Goal: Transaction & Acquisition: Purchase product/service

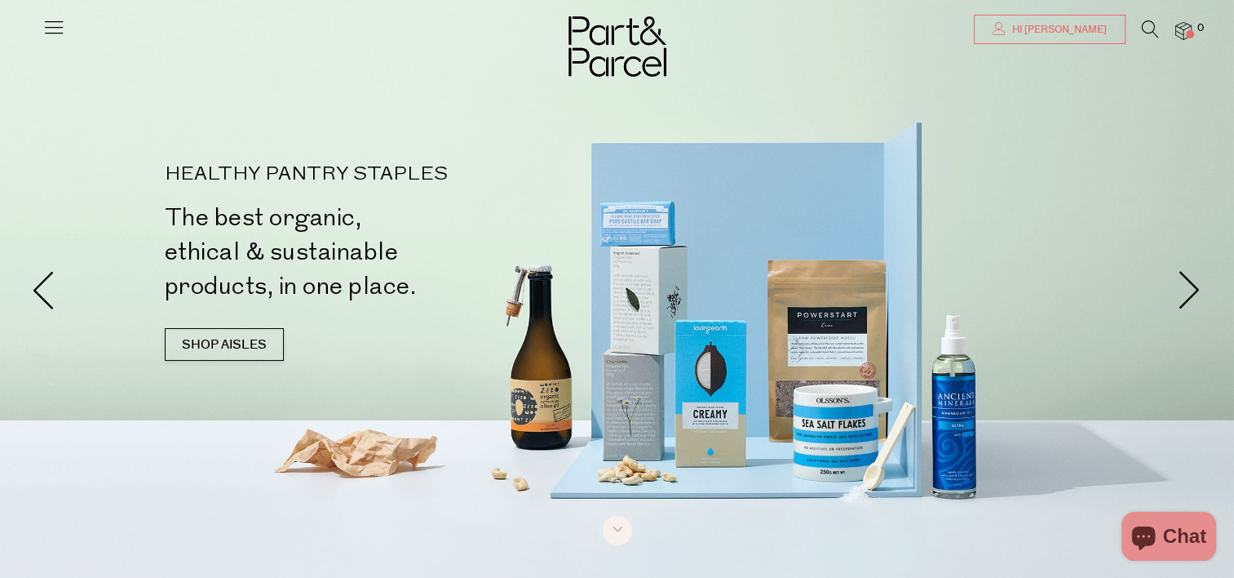
click at [1102, 25] on span "Hi [PERSON_NAME]" at bounding box center [1057, 30] width 99 height 14
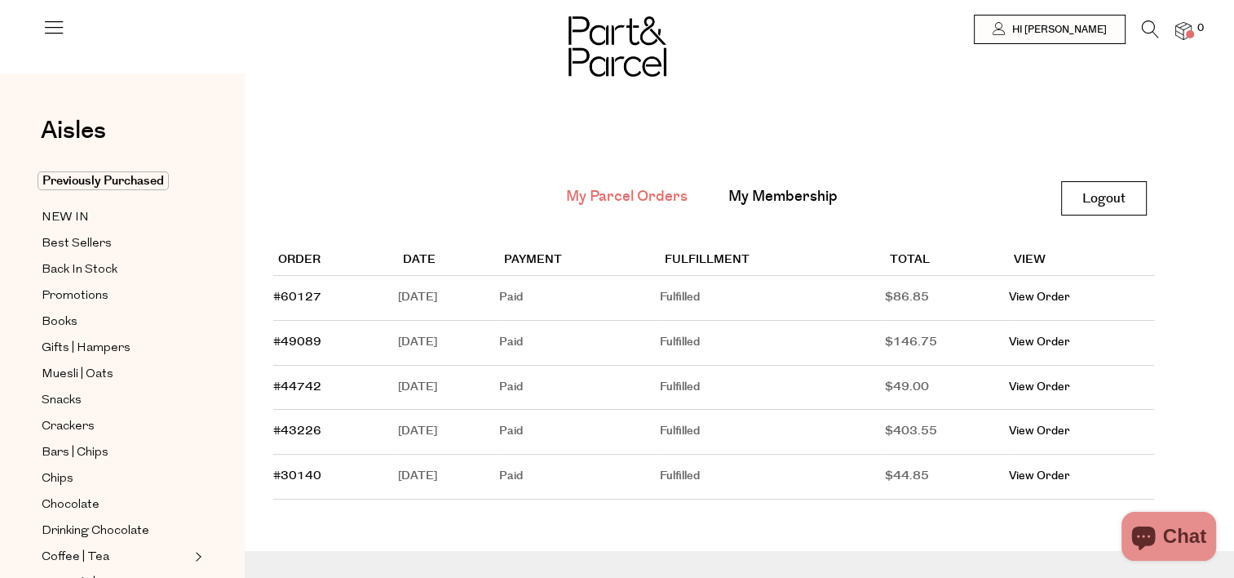
click at [1153, 29] on icon at bounding box center [1150, 29] width 17 height 18
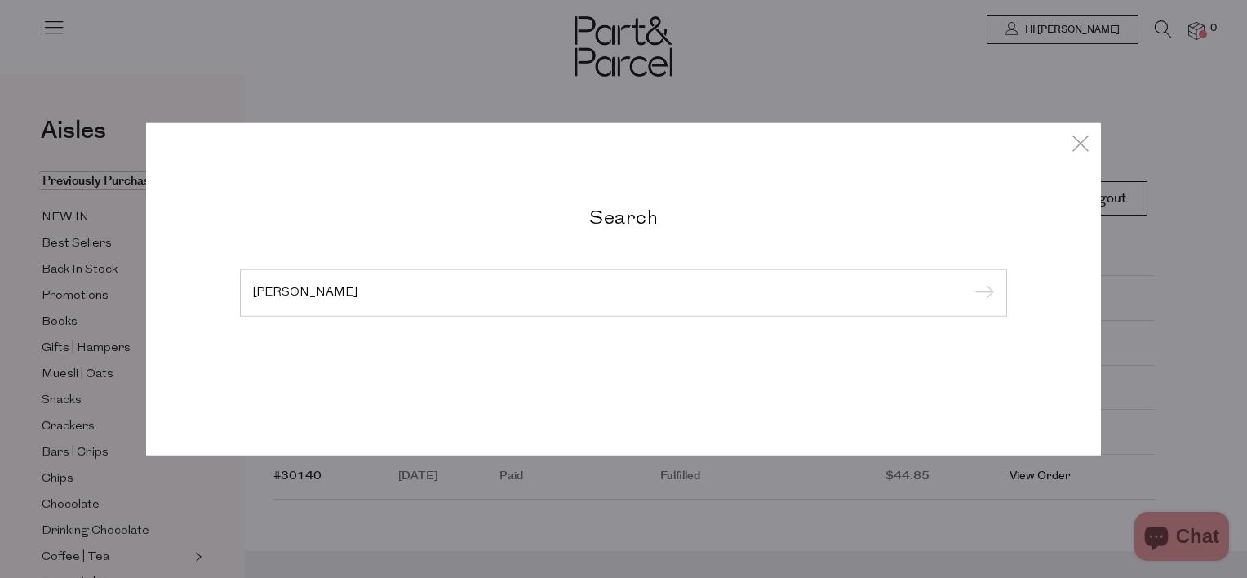
type input "[PERSON_NAME]"
click at [969, 281] on input "submit" at bounding box center [981, 293] width 24 height 24
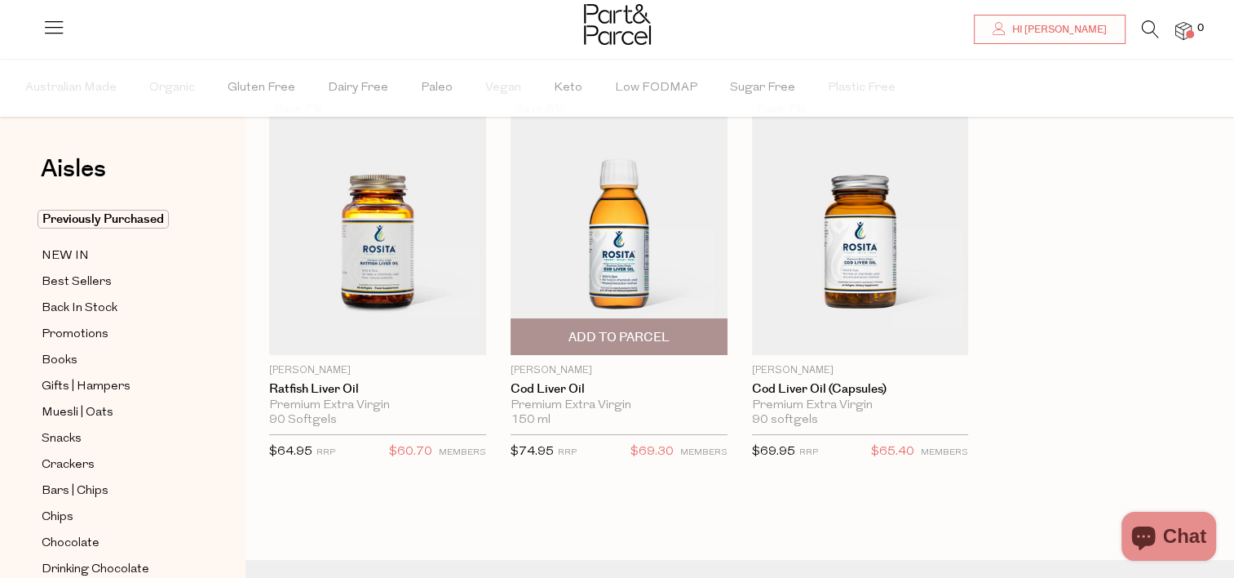
scroll to position [94, 0]
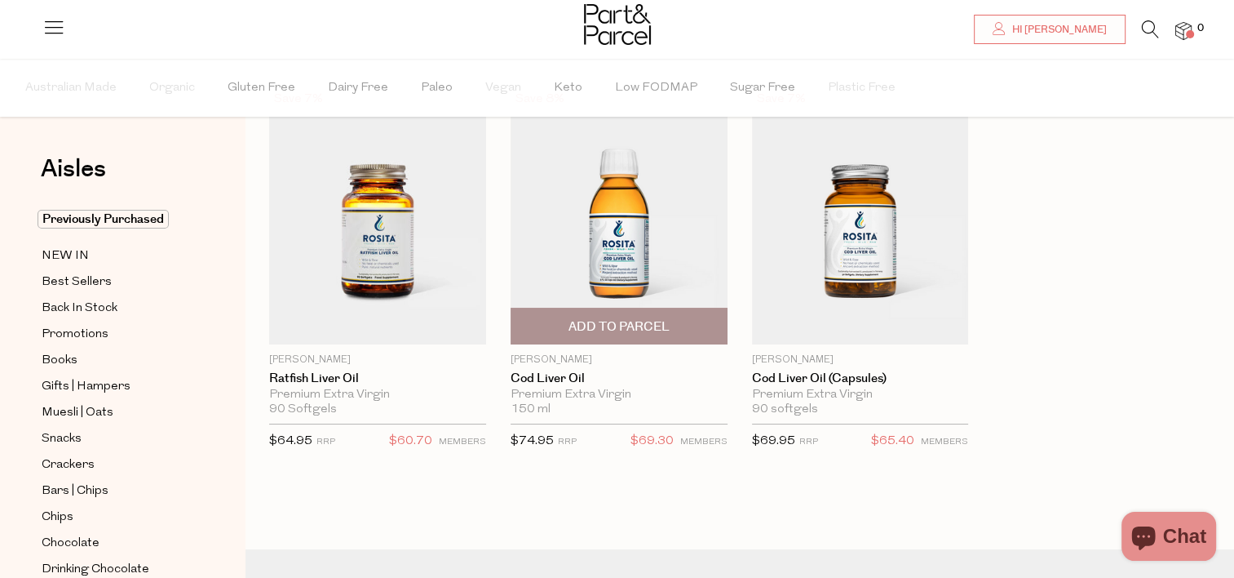
click at [655, 320] on span "Add To Parcel" at bounding box center [619, 326] width 101 height 17
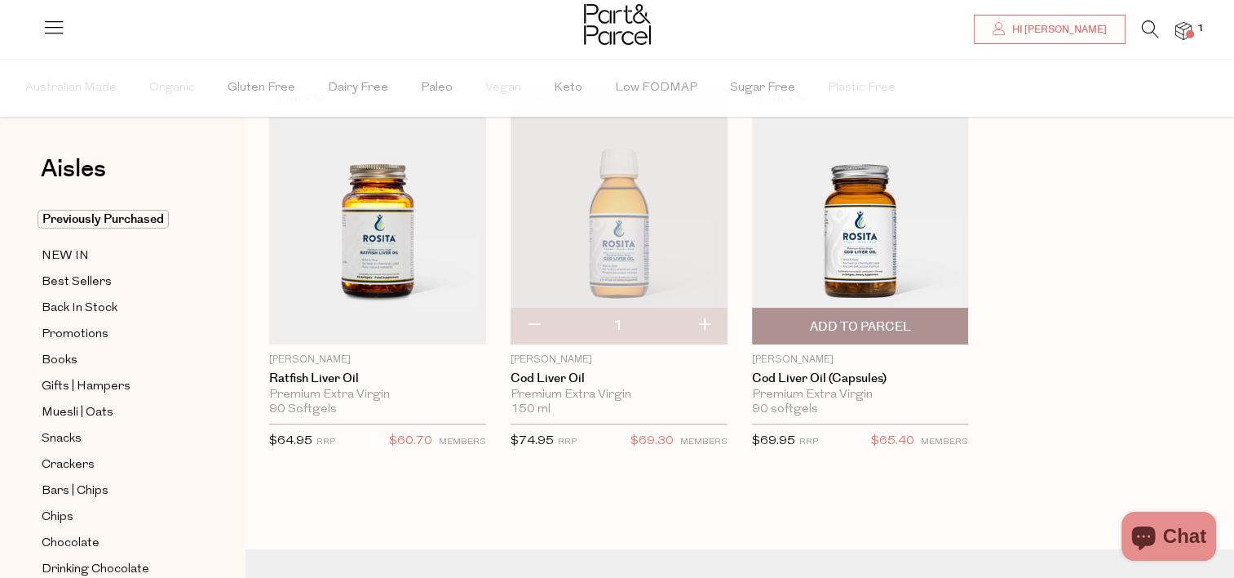
click at [853, 326] on span "Add To Parcel" at bounding box center [859, 326] width 101 height 17
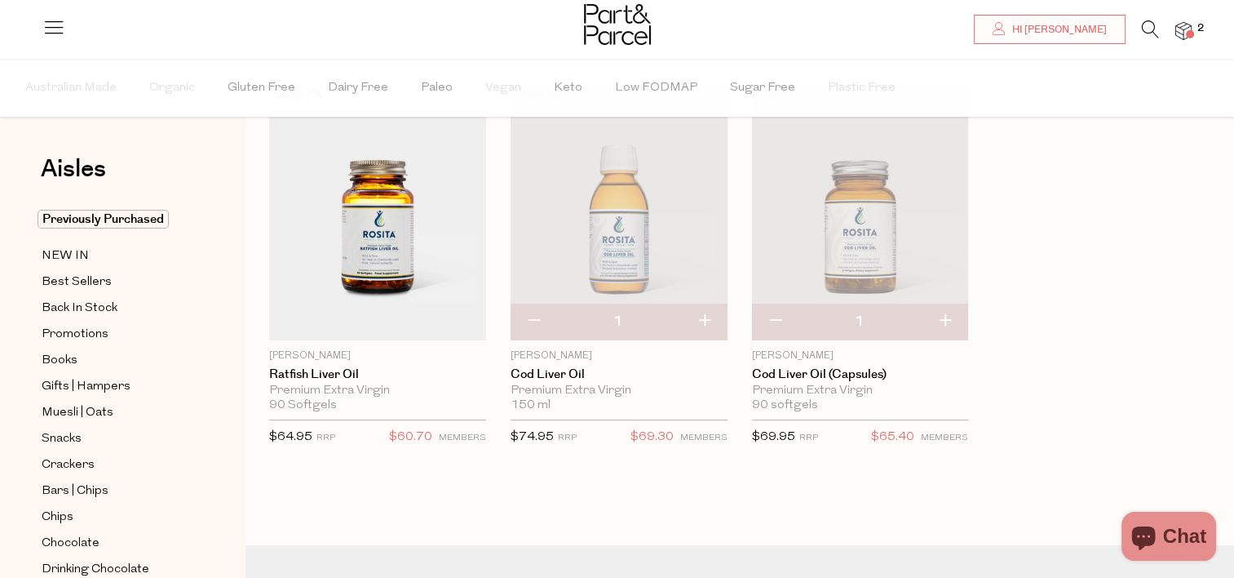
scroll to position [70, 0]
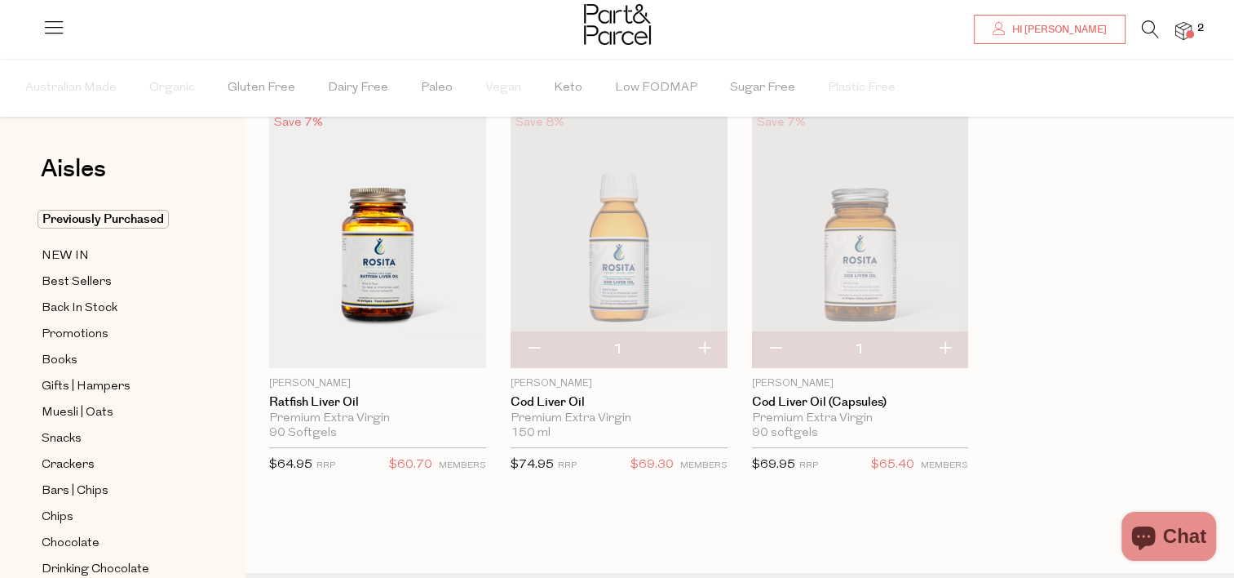
click at [885, 241] on img at bounding box center [860, 240] width 217 height 256
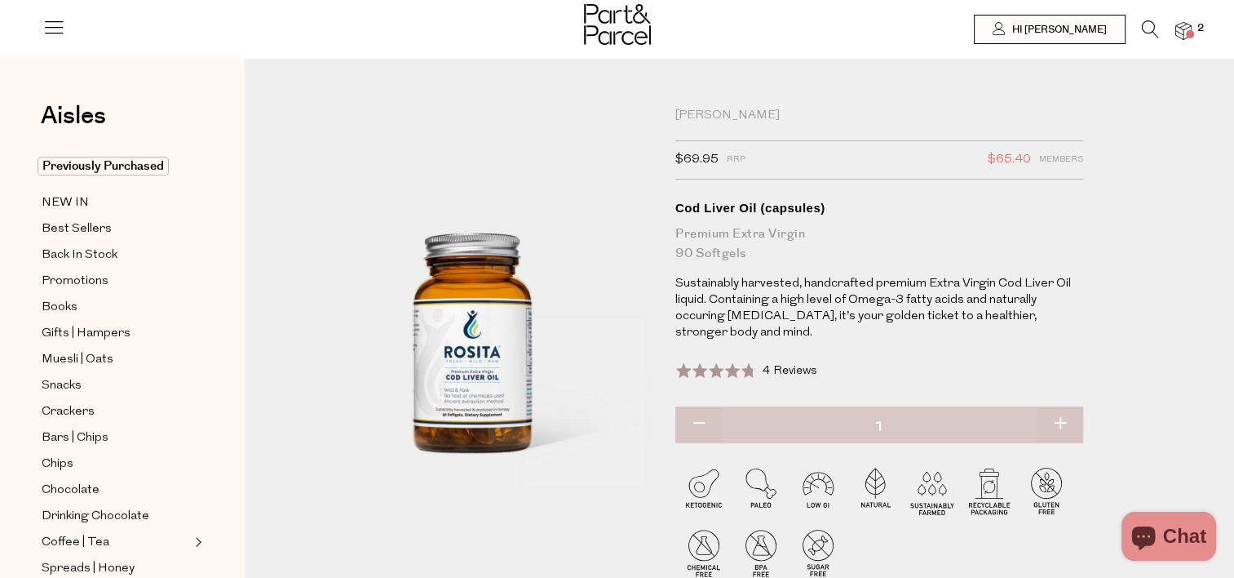
click at [1151, 26] on icon at bounding box center [1150, 29] width 17 height 18
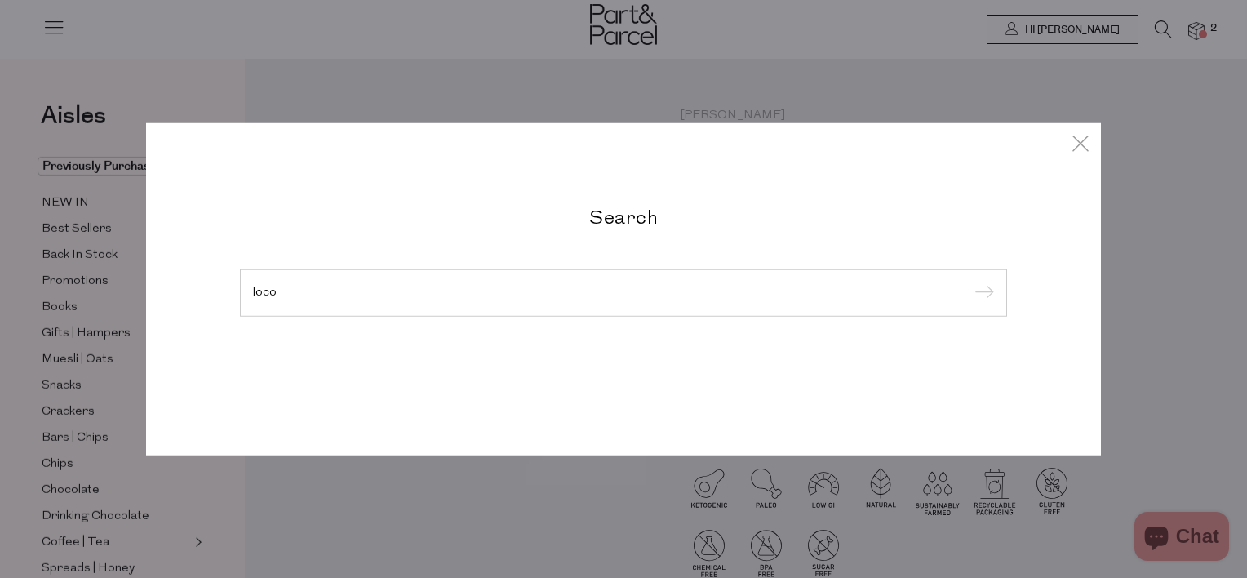
type input "loco"
click at [969, 281] on input "submit" at bounding box center [981, 293] width 24 height 24
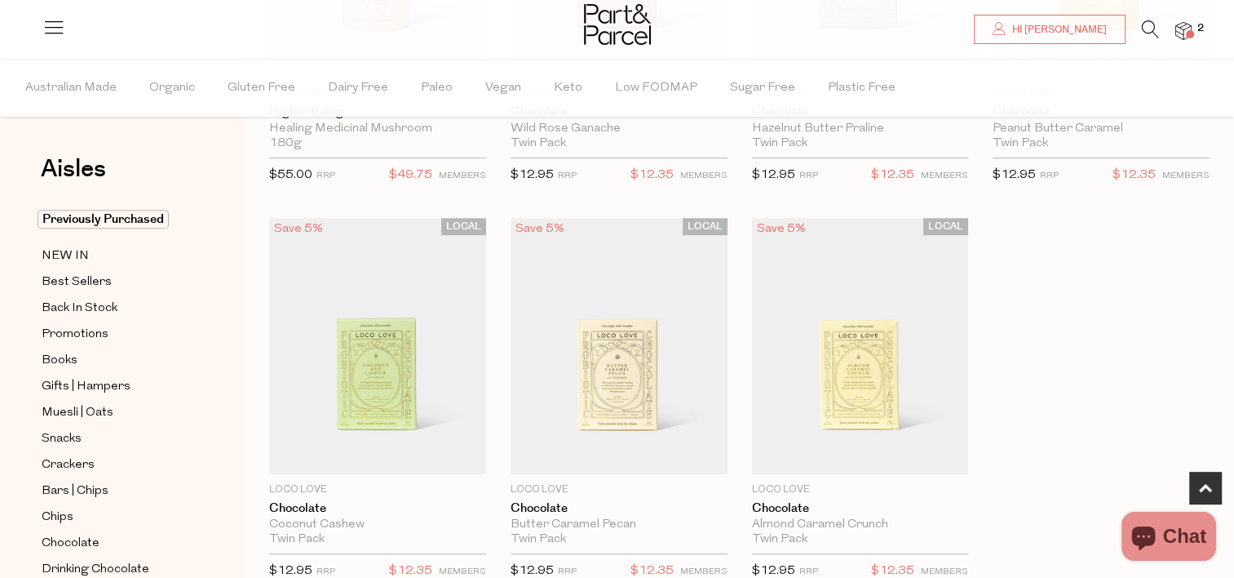
scroll to position [765, 0]
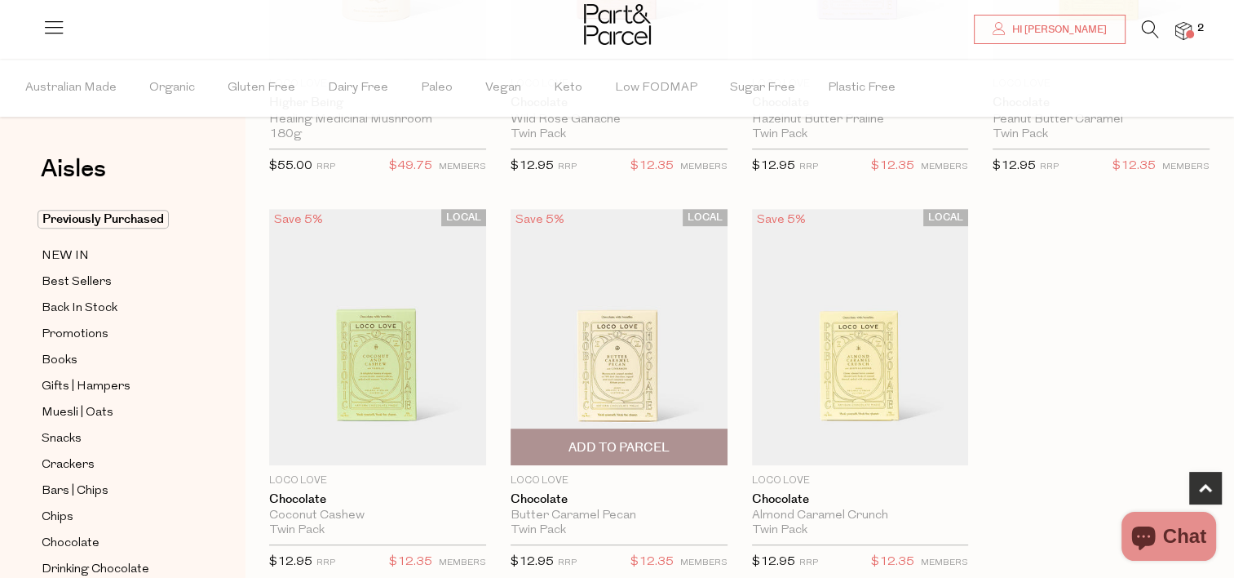
click at [636, 440] on span "Add To Parcel" at bounding box center [619, 447] width 101 height 17
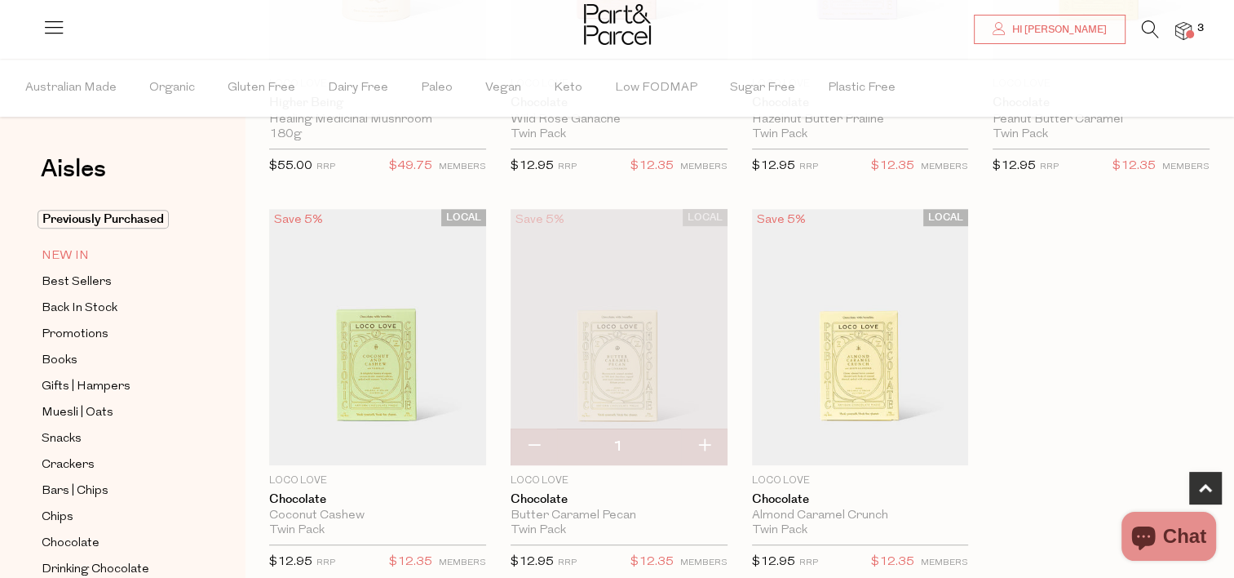
click at [97, 258] on link "NEW IN" at bounding box center [116, 256] width 148 height 20
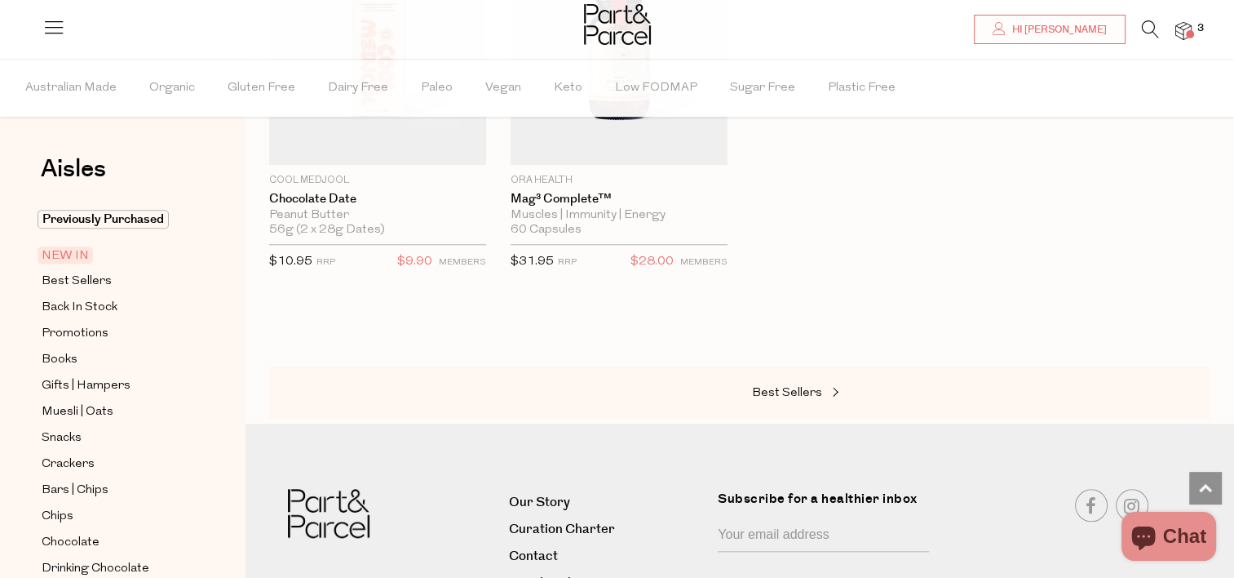
scroll to position [1517, 0]
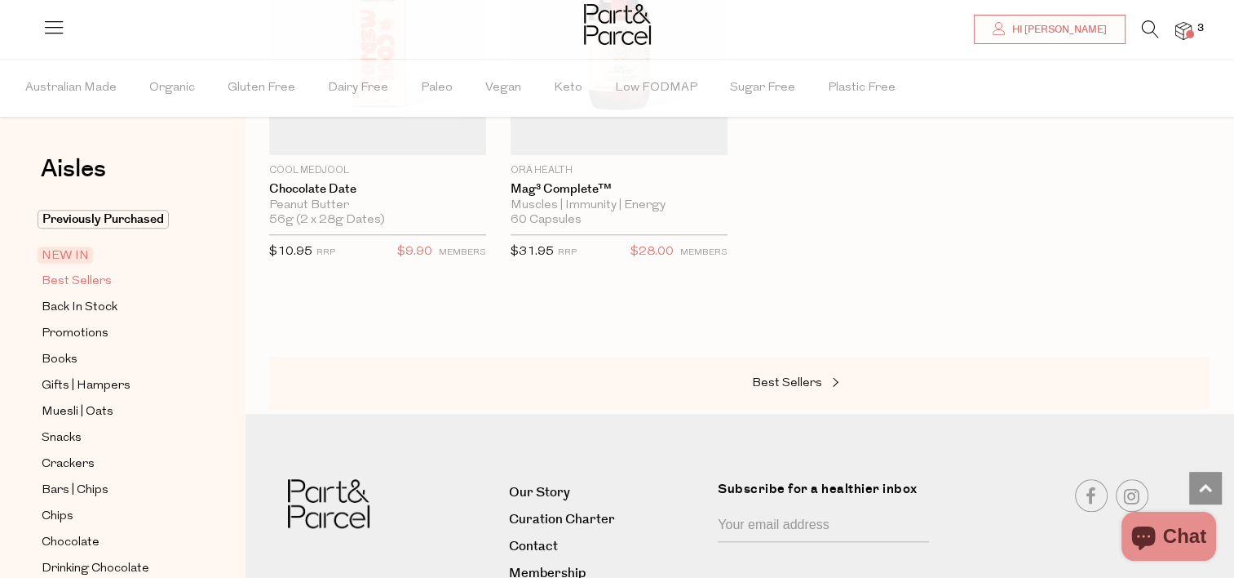
click at [95, 284] on span "Best Sellers" at bounding box center [77, 282] width 70 height 20
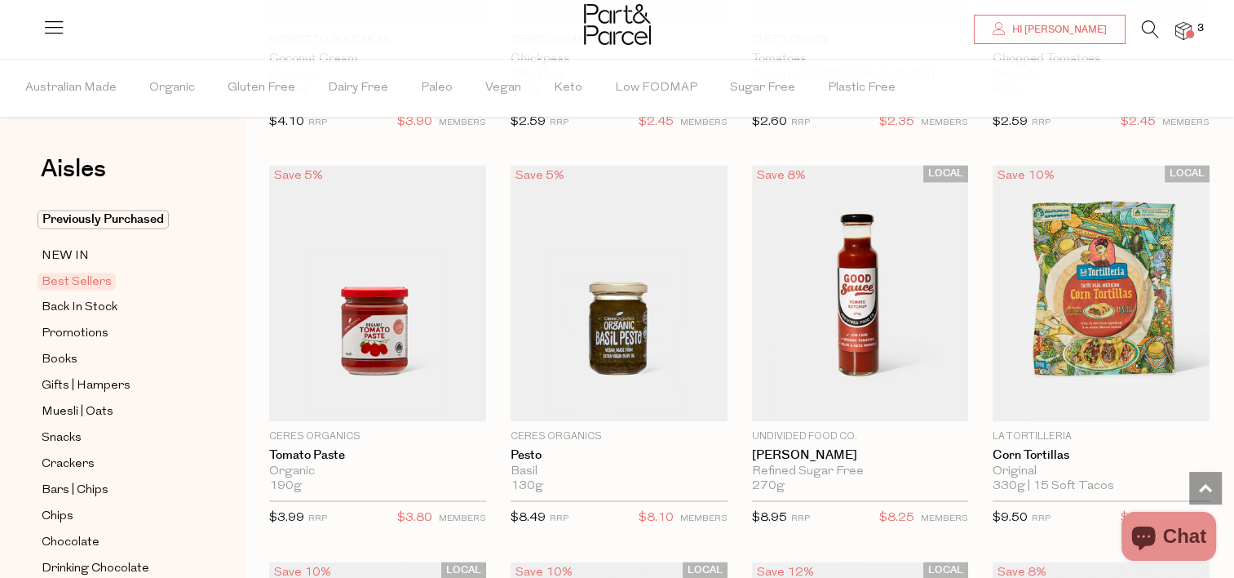
scroll to position [2447, 0]
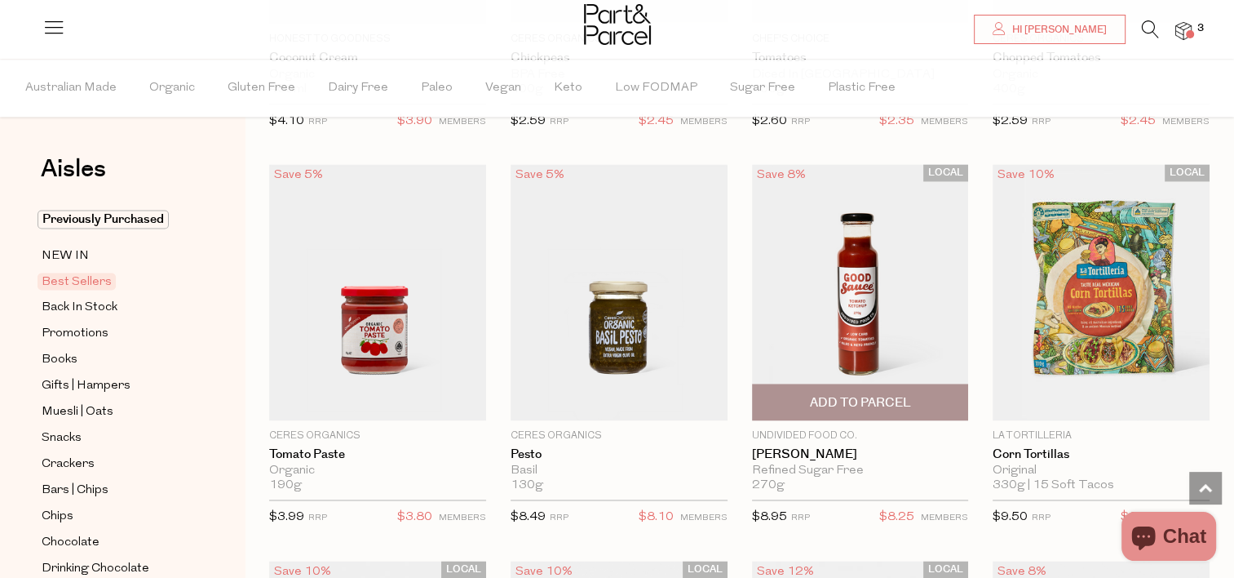
click at [820, 410] on span "Add To Parcel" at bounding box center [860, 401] width 207 height 35
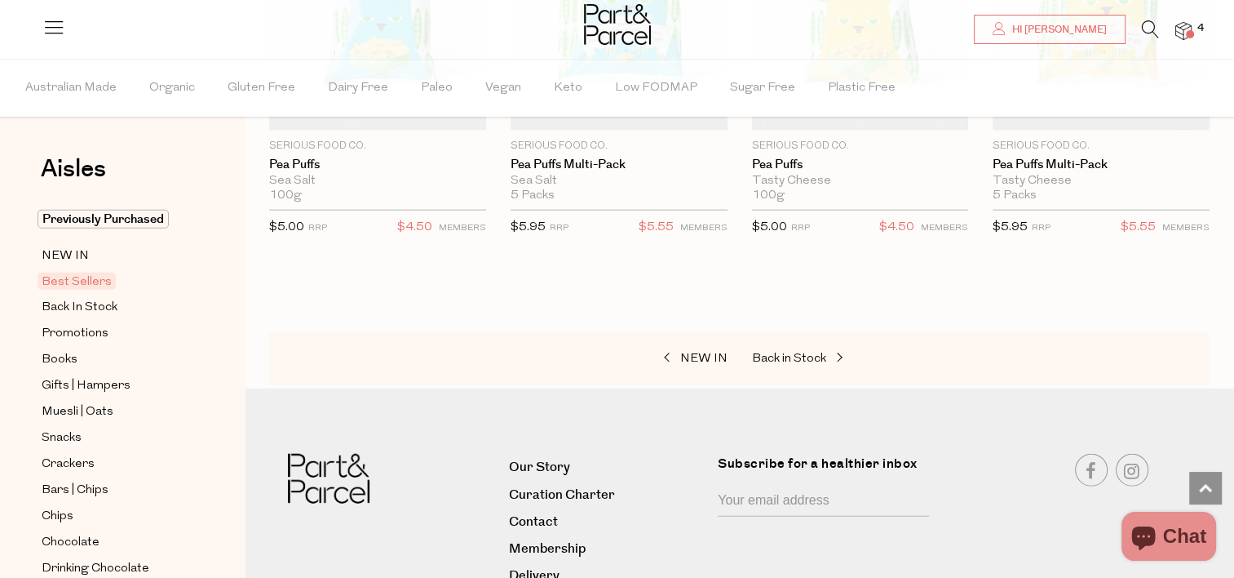
scroll to position [3971, 0]
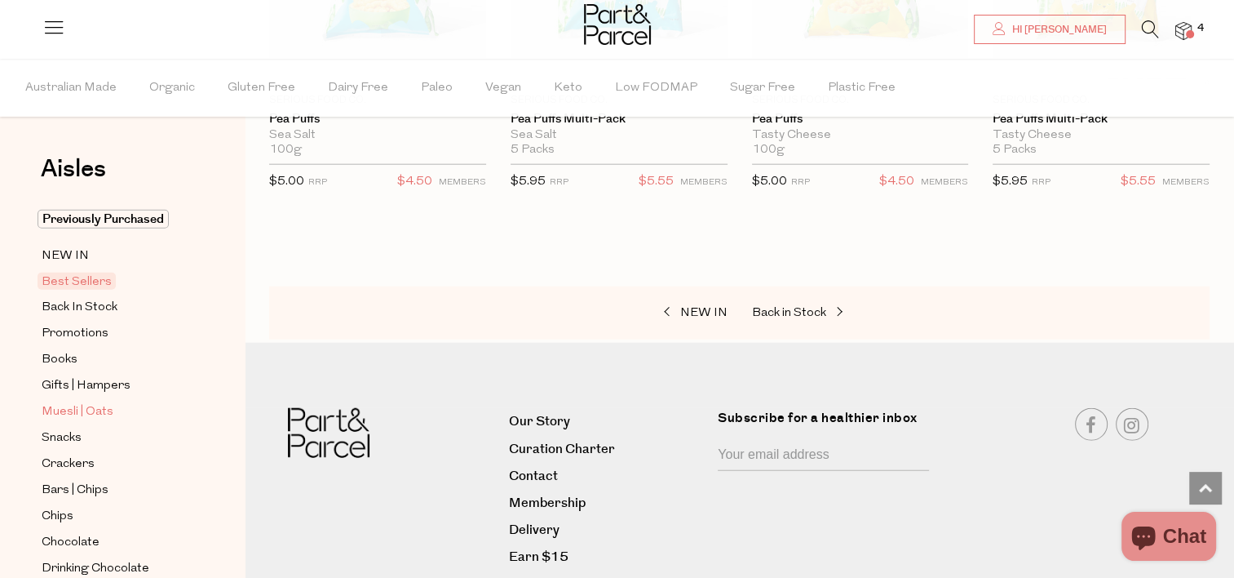
click at [84, 409] on span "Muesli | Oats" at bounding box center [78, 412] width 72 height 20
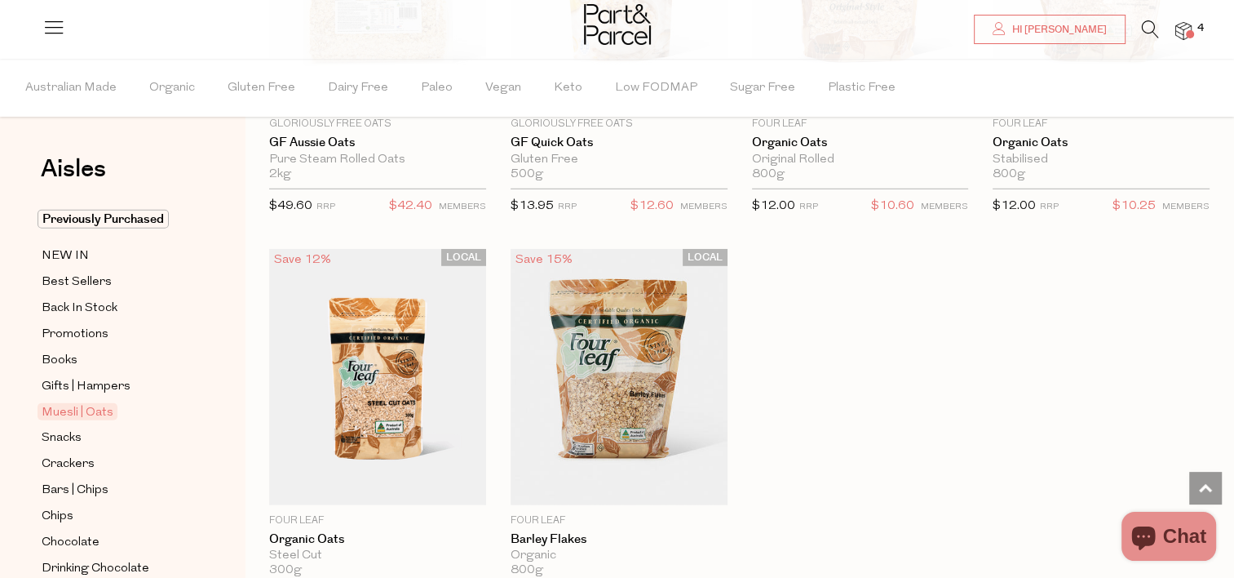
scroll to position [4931, 0]
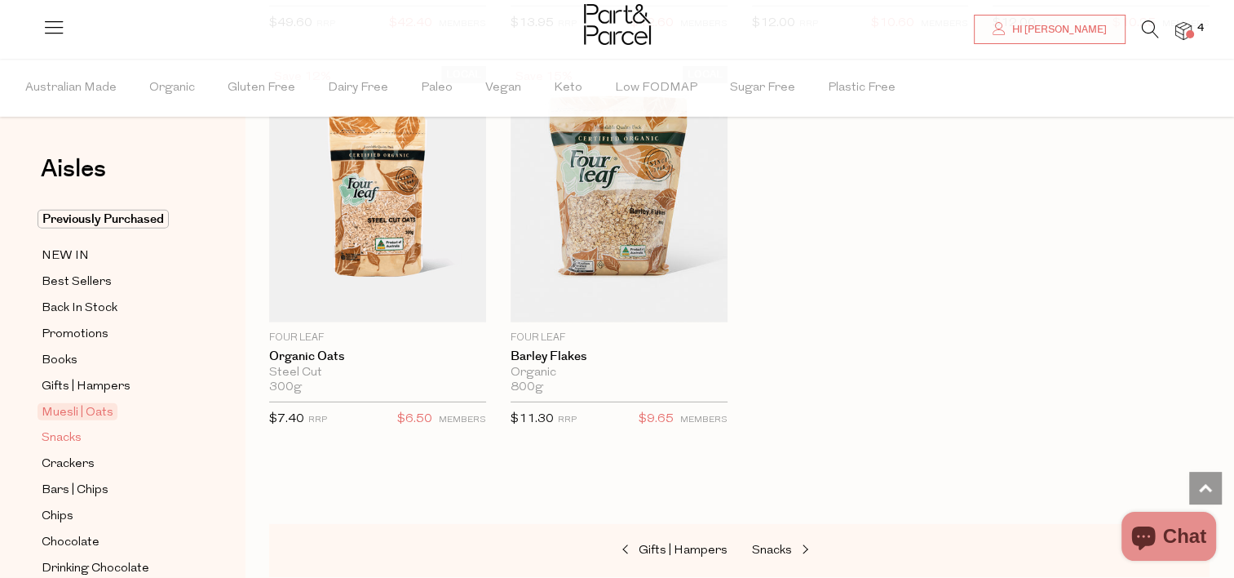
click at [73, 436] on span "Snacks" at bounding box center [62, 438] width 40 height 20
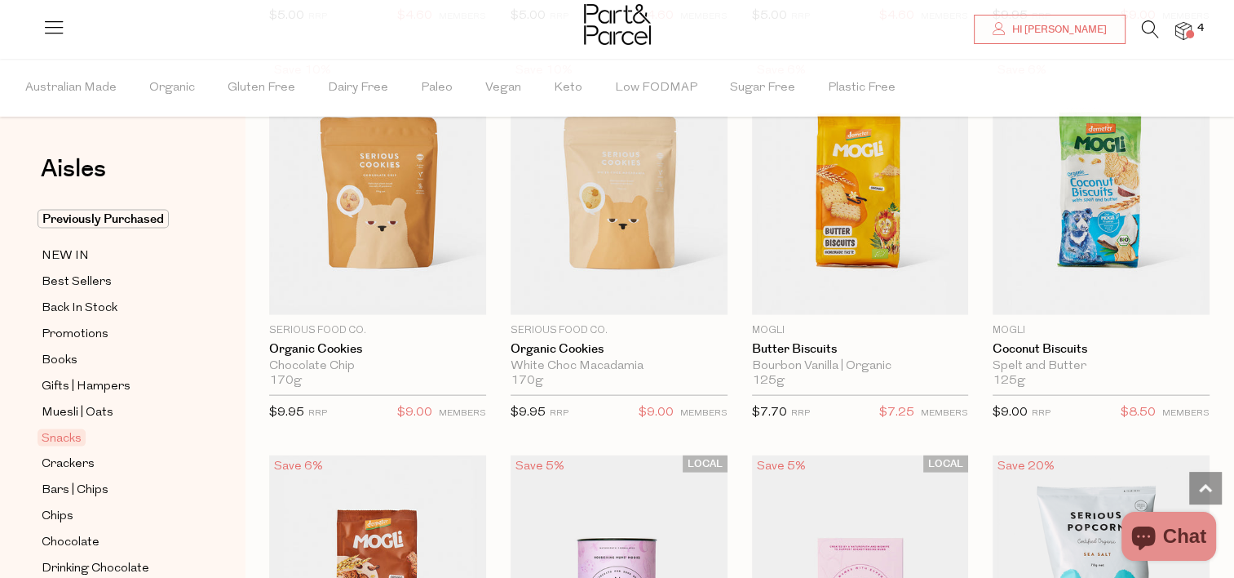
scroll to position [3730, 0]
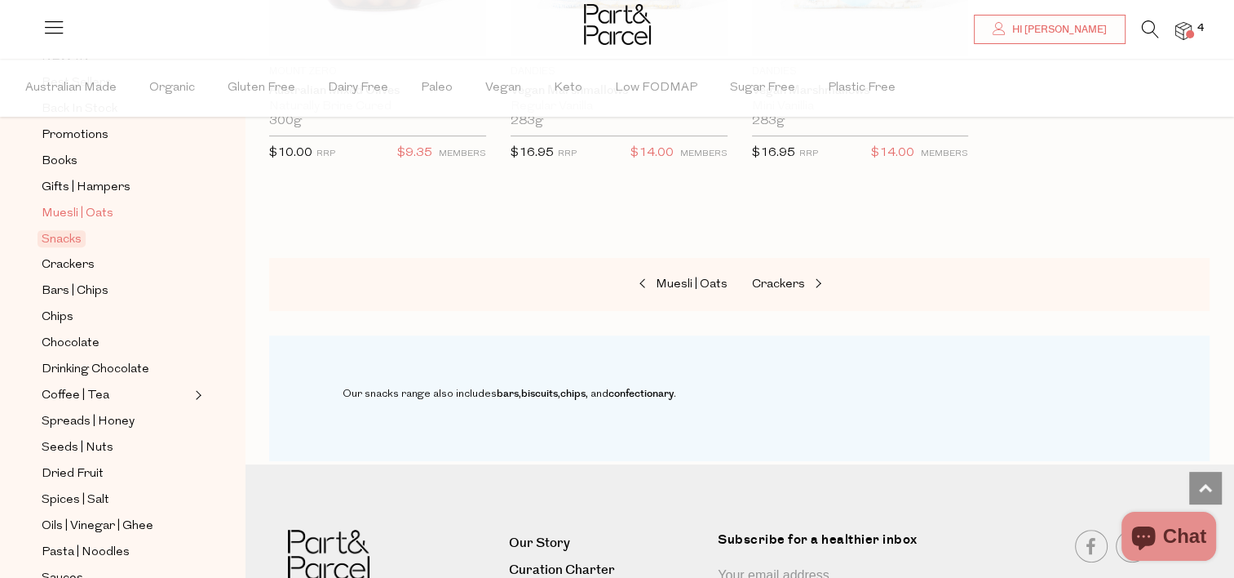
scroll to position [201, 0]
click at [97, 293] on span "Bars | Chips" at bounding box center [75, 290] width 67 height 20
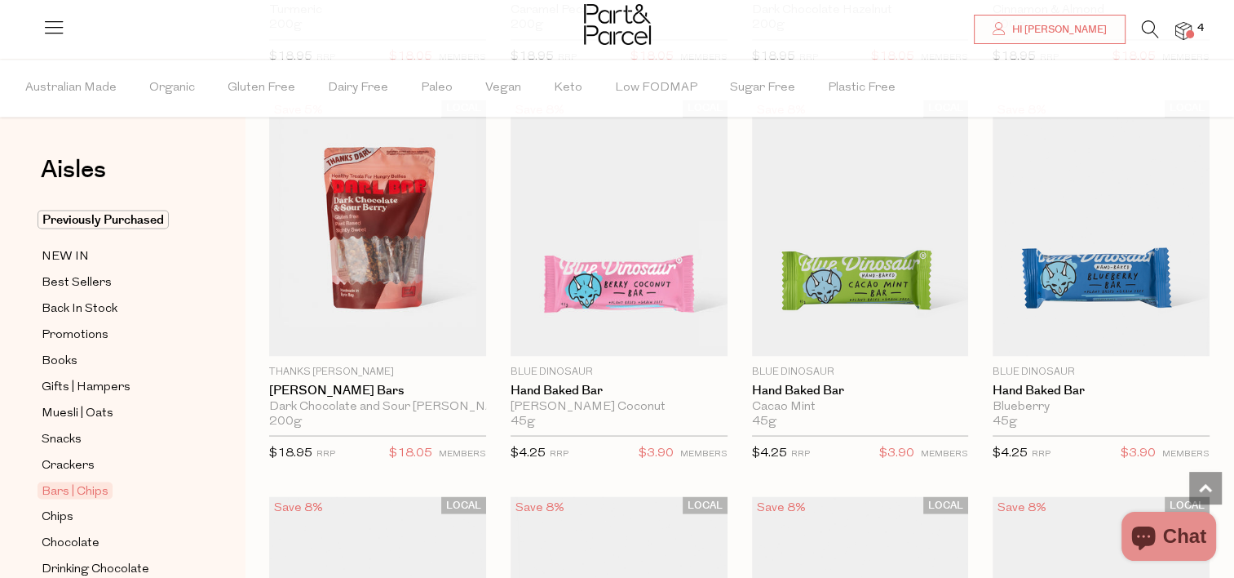
scroll to position [2916, 0]
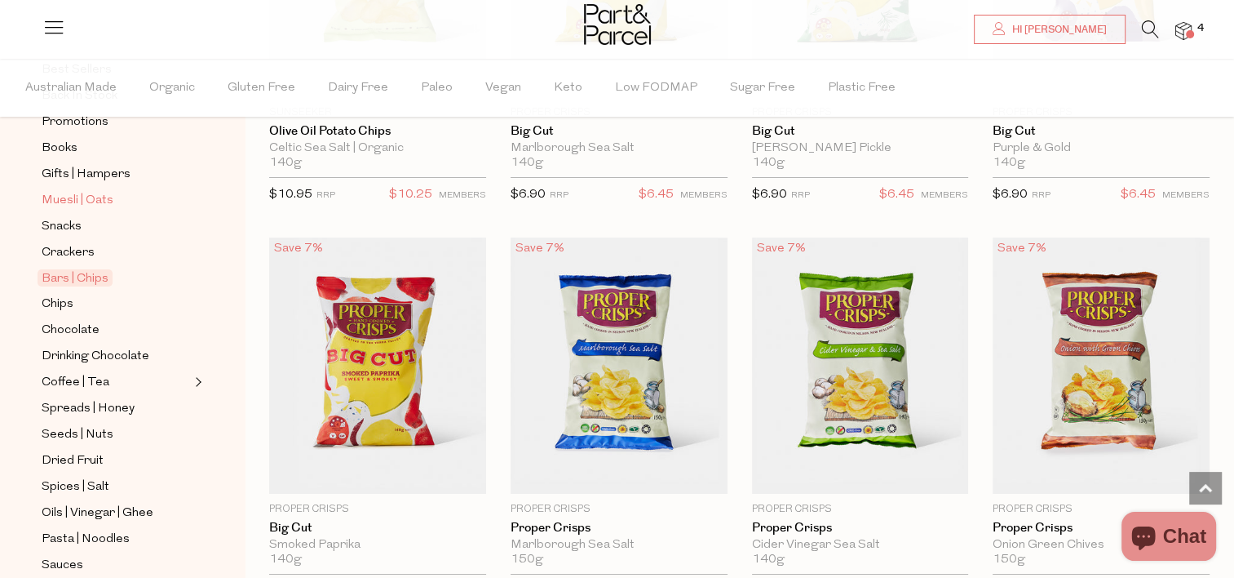
scroll to position [225, 0]
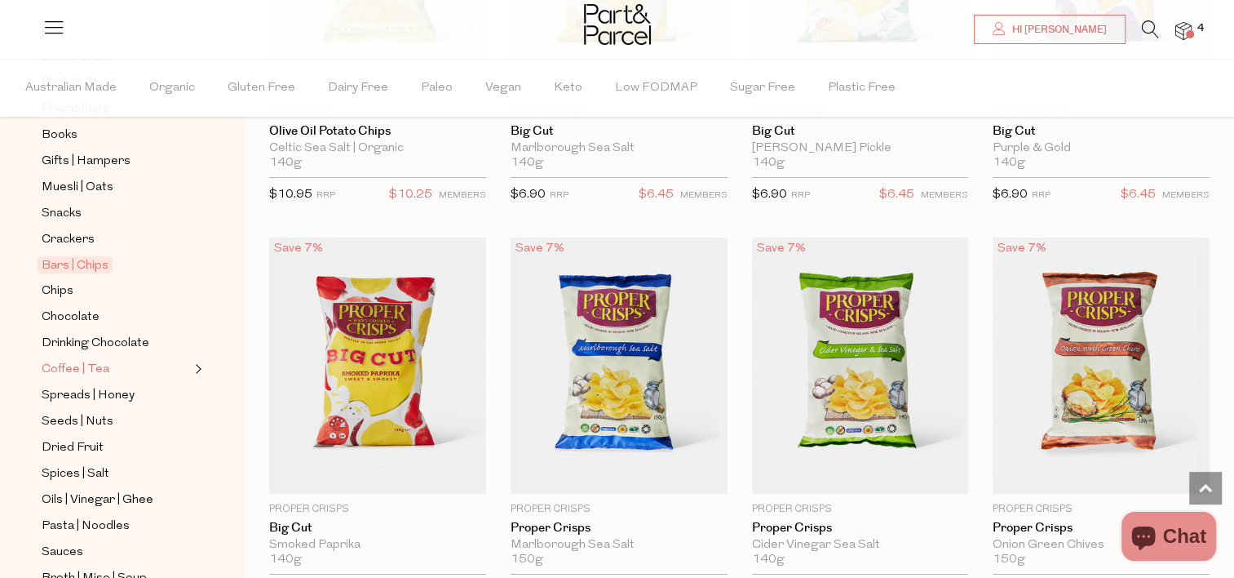
click at [93, 371] on span "Coffee | Tea" at bounding box center [76, 370] width 68 height 20
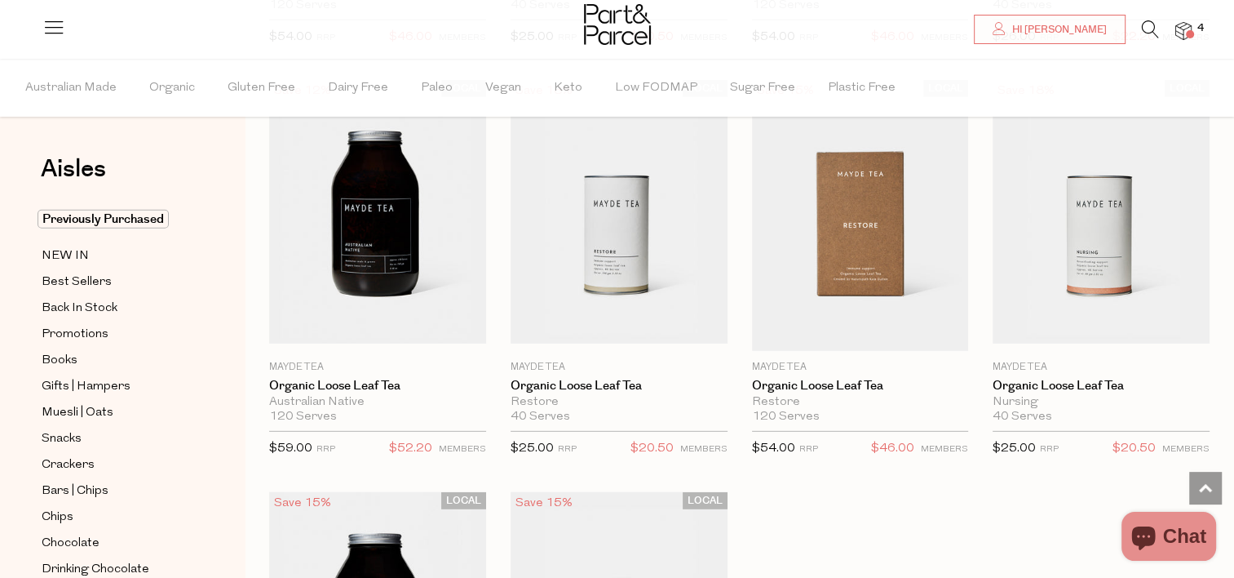
scroll to position [4609, 0]
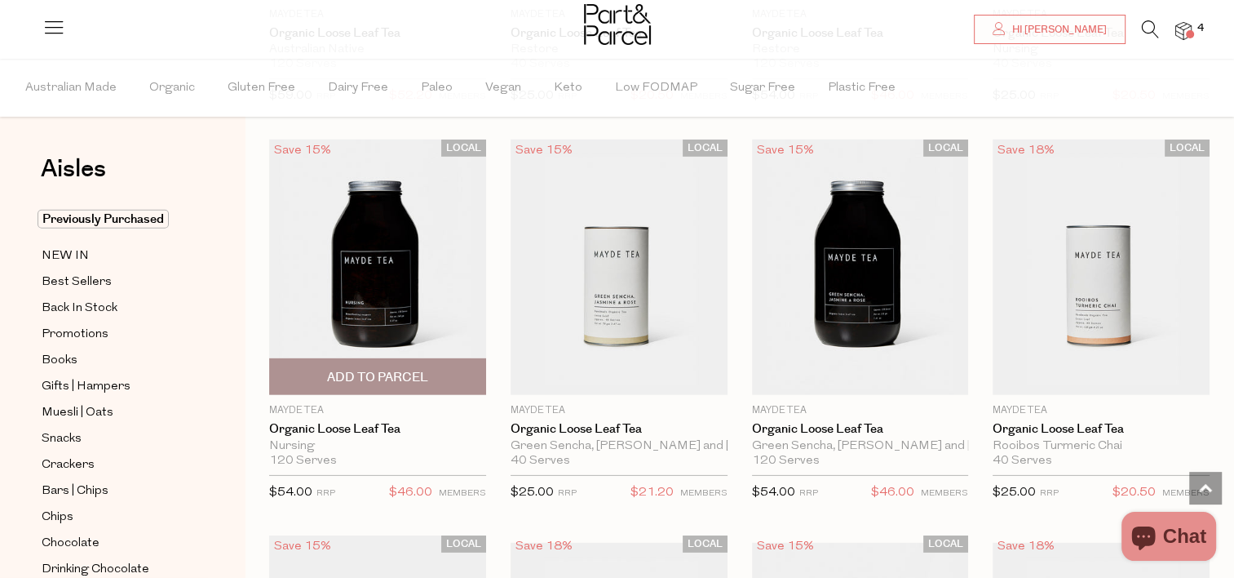
scroll to position [4888, 0]
click at [388, 258] on img at bounding box center [377, 267] width 217 height 256
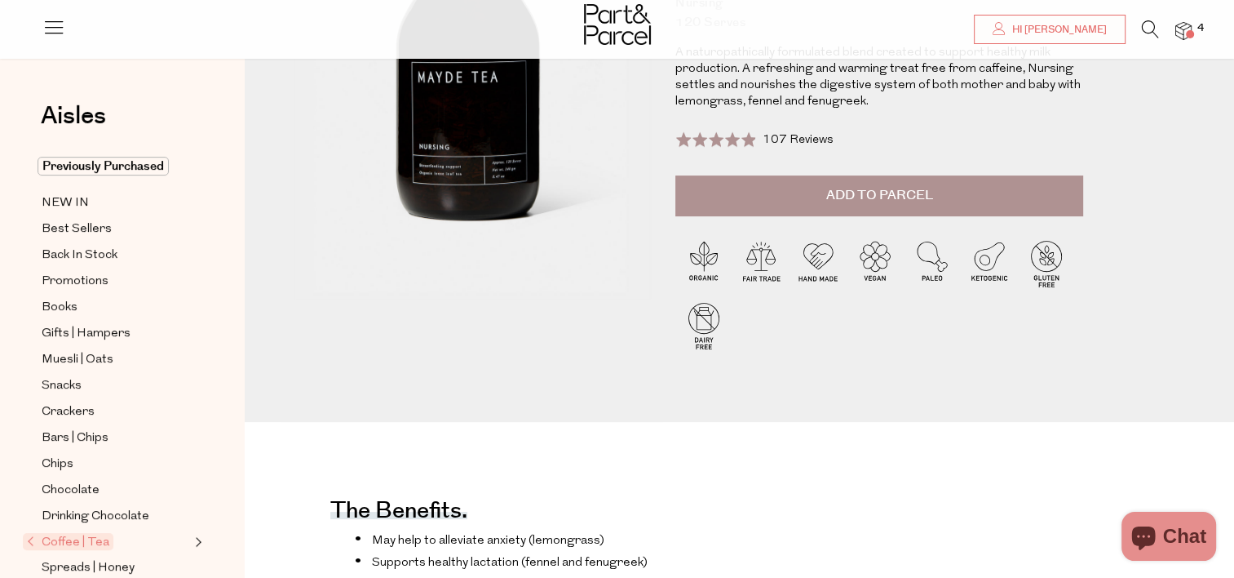
scroll to position [232, 0]
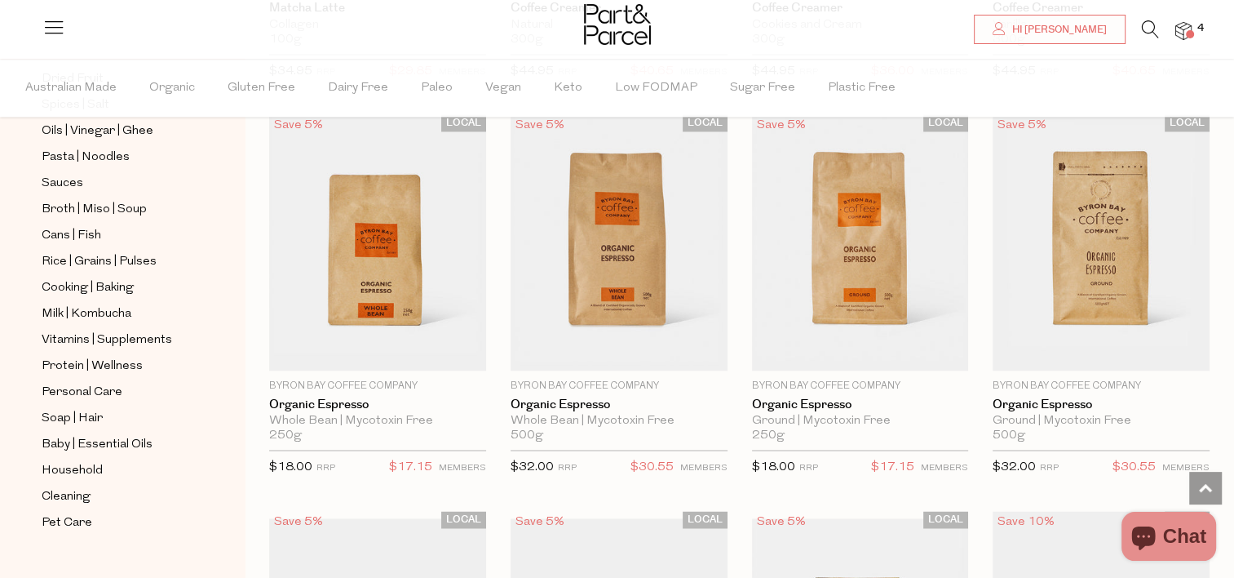
scroll to position [614, 0]
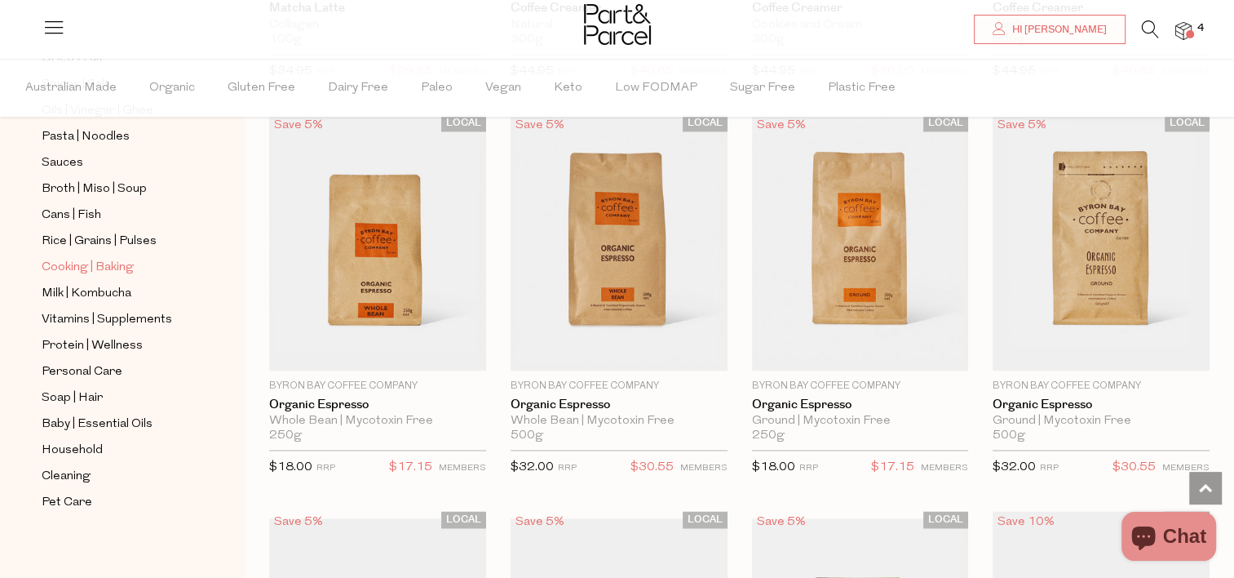
click at [126, 258] on span "Cooking | Baking" at bounding box center [88, 268] width 92 height 20
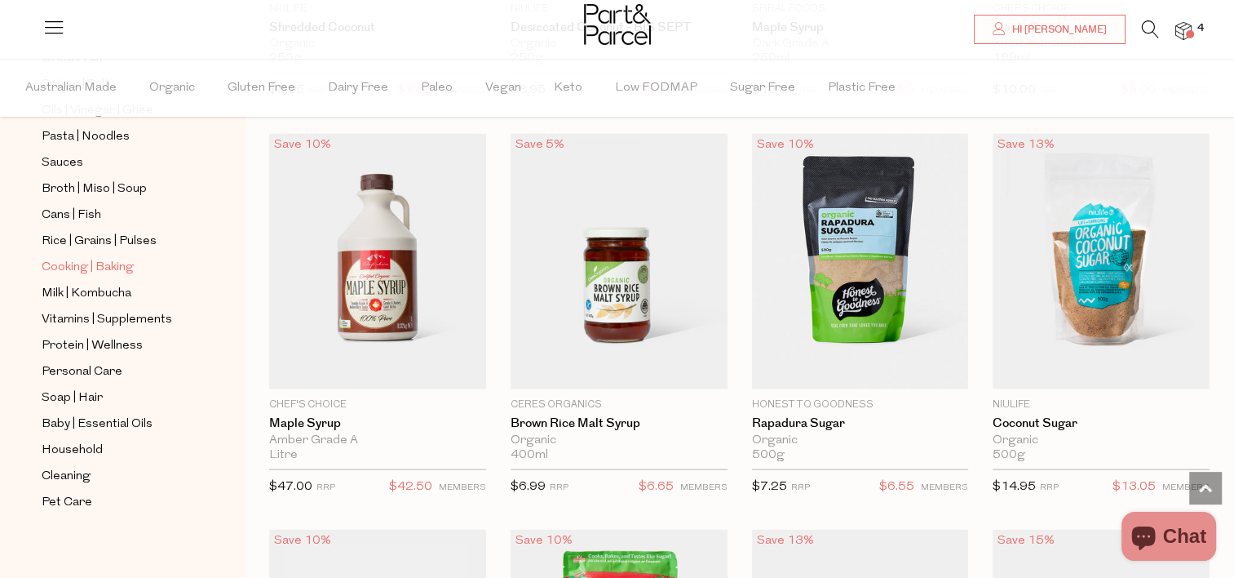
scroll to position [3733, 0]
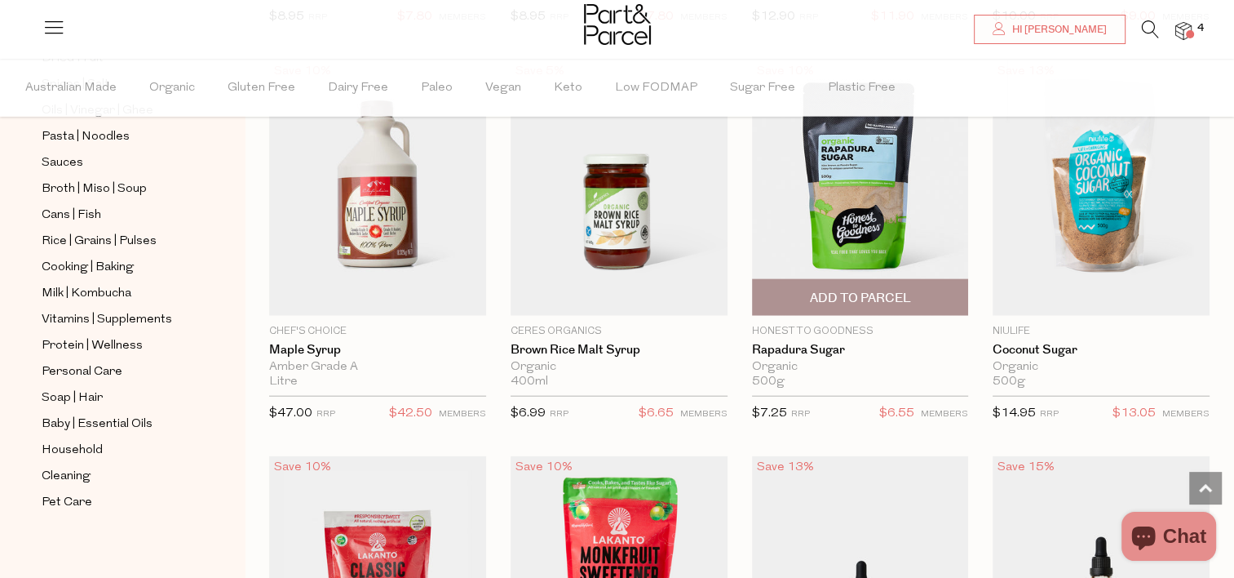
click at [861, 303] on span "Add To Parcel" at bounding box center [860, 297] width 207 height 35
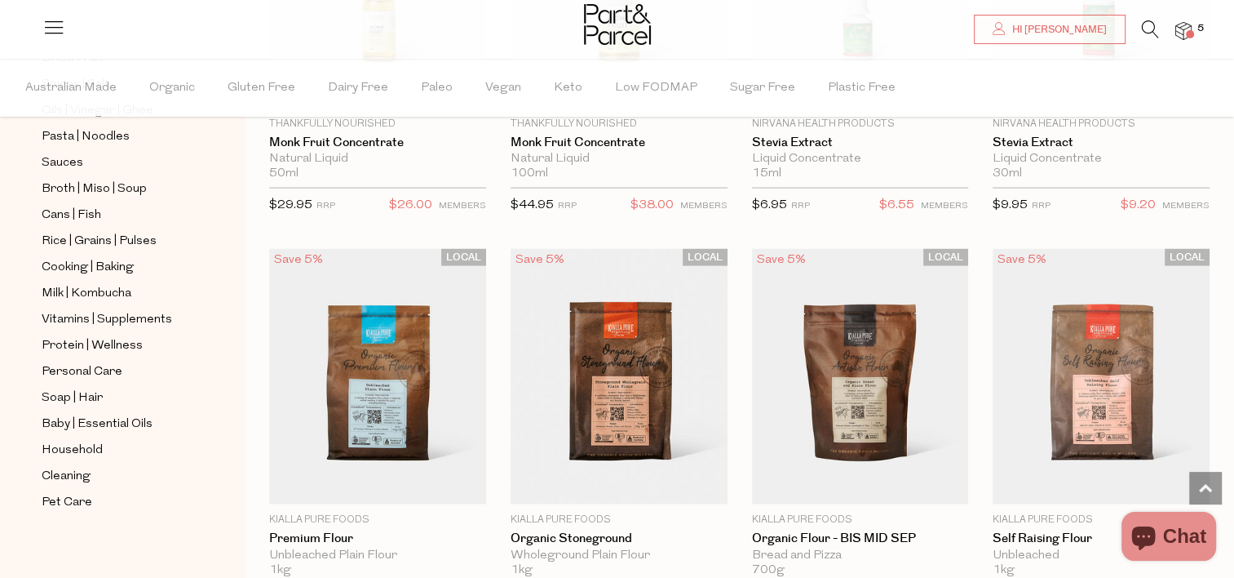
scroll to position [9502, 0]
click at [105, 321] on span "Vitamins | Supplements" at bounding box center [107, 320] width 131 height 20
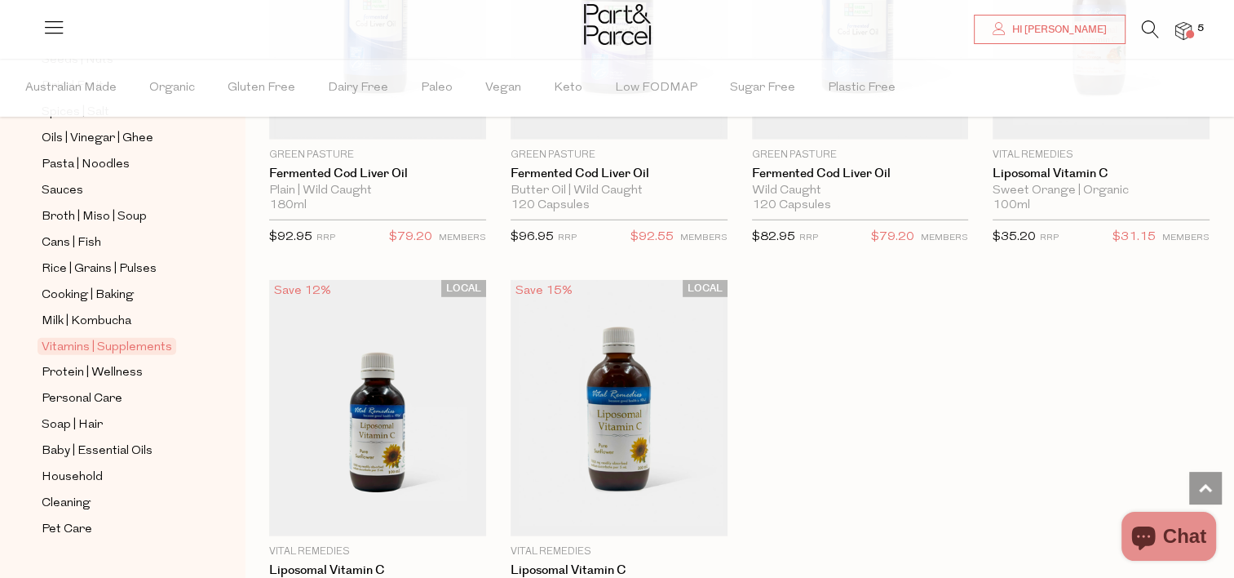
scroll to position [589, 0]
click at [125, 361] on span "Protein | Wellness" at bounding box center [92, 371] width 101 height 20
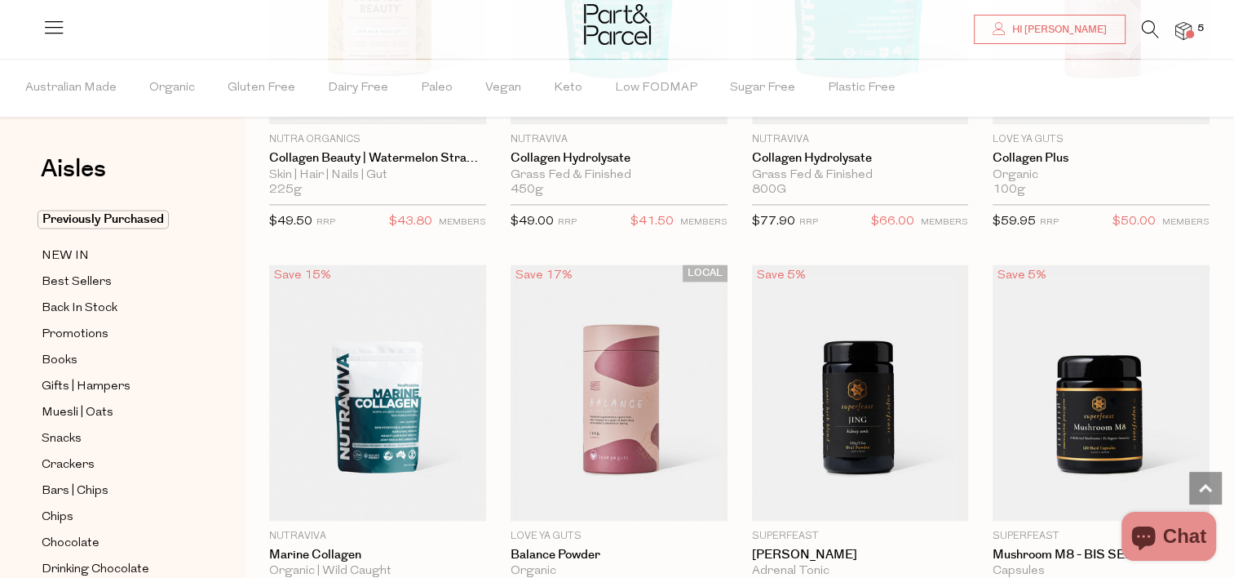
scroll to position [2404, 0]
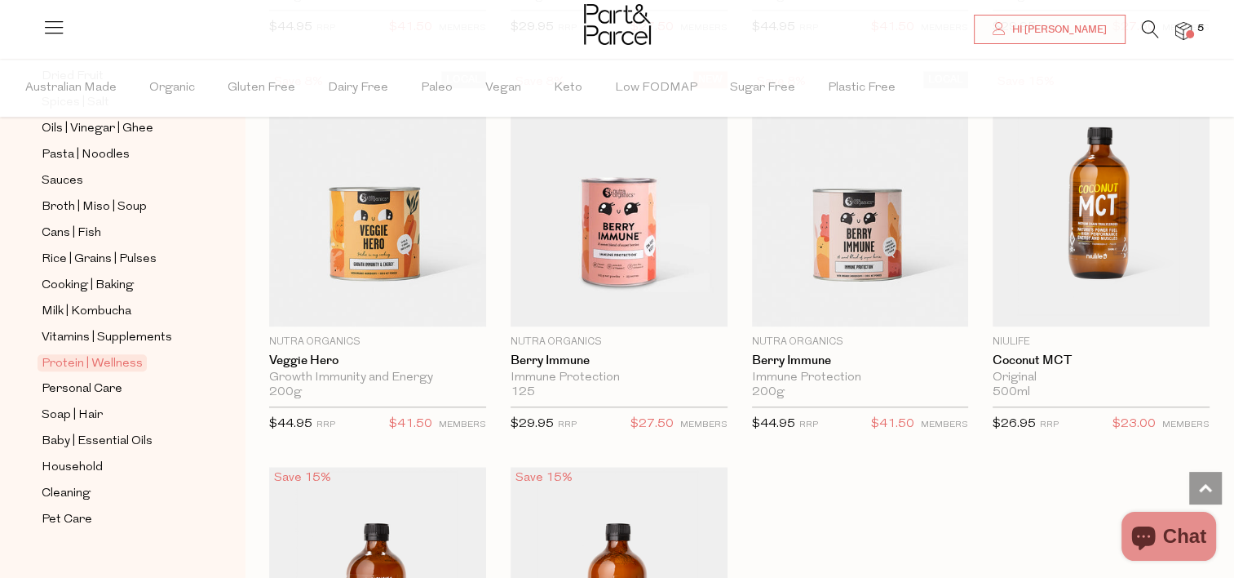
scroll to position [614, 0]
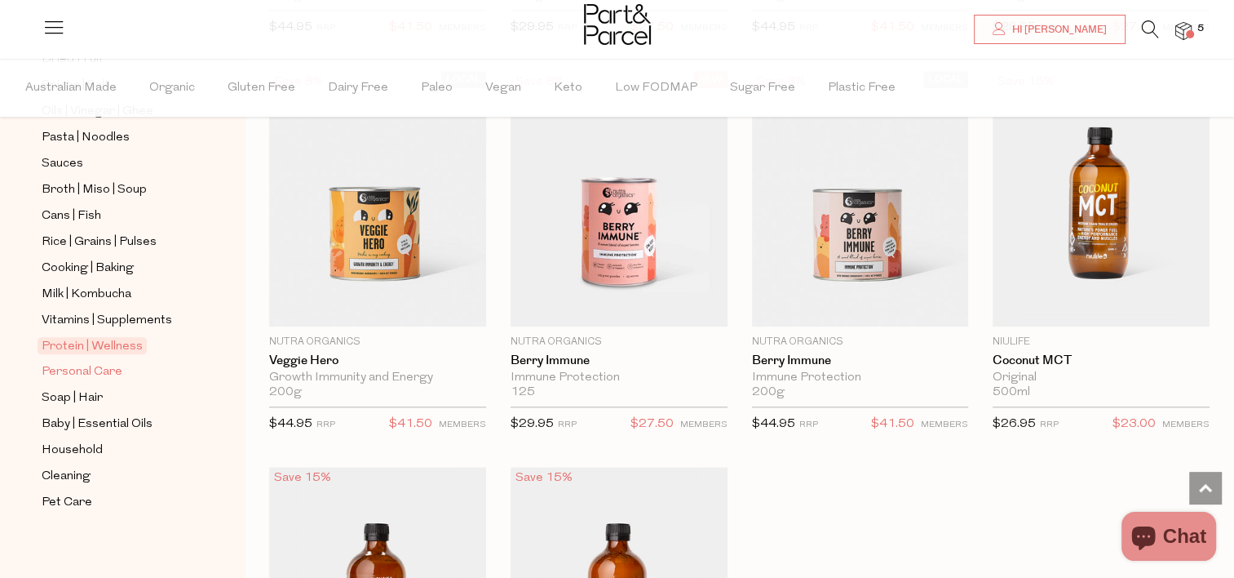
click at [102, 368] on span "Personal Care" at bounding box center [82, 372] width 81 height 20
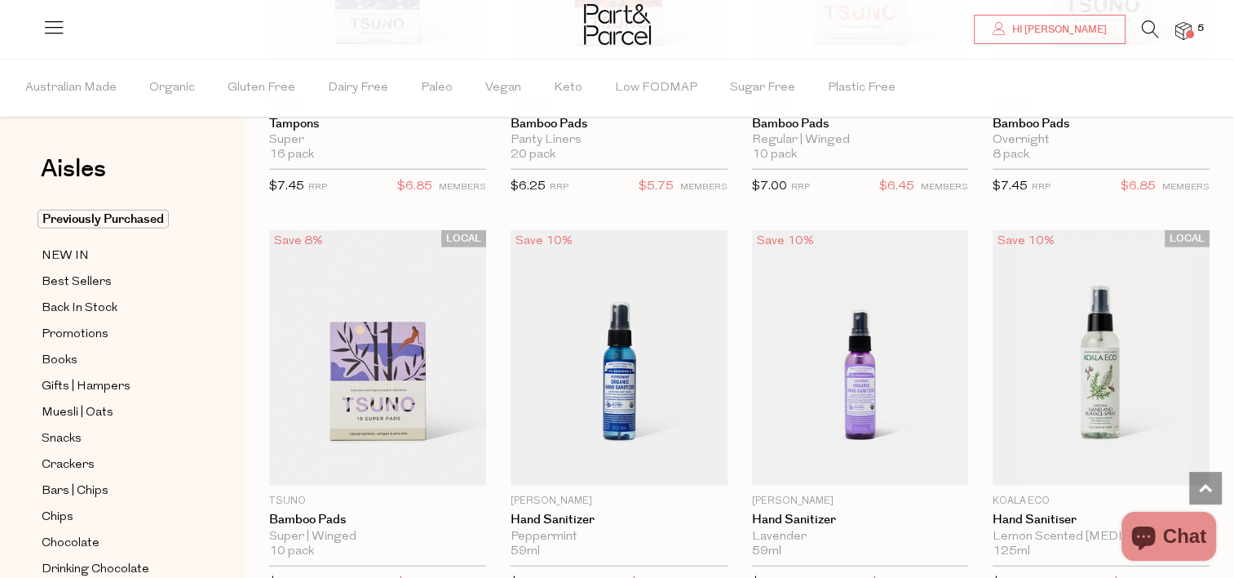
scroll to position [4064, 0]
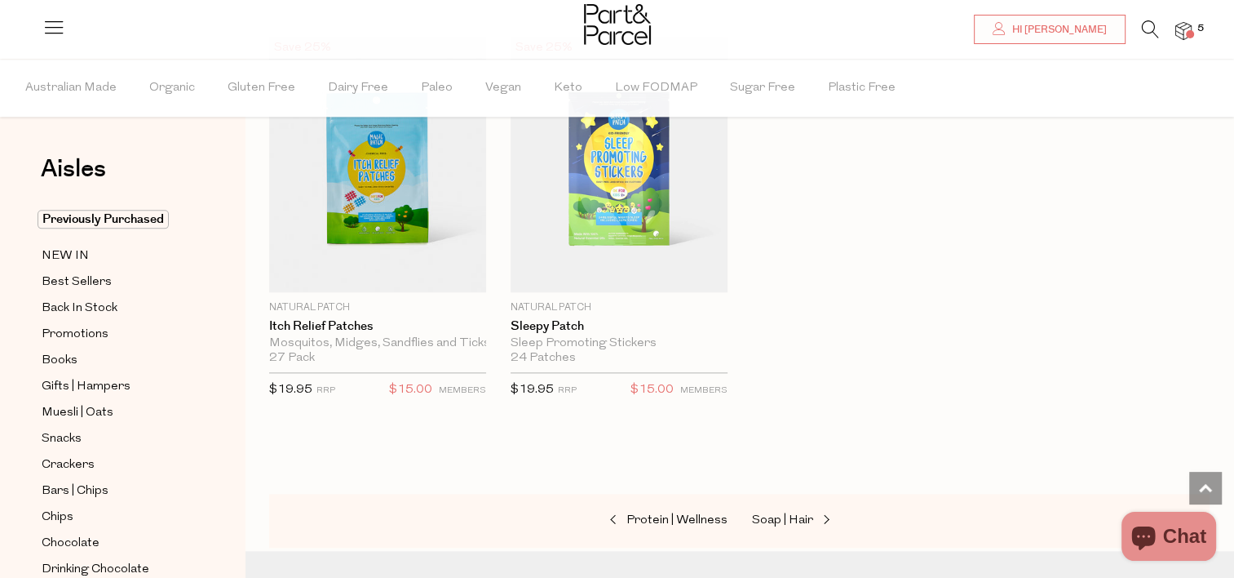
scroll to position [8117, 0]
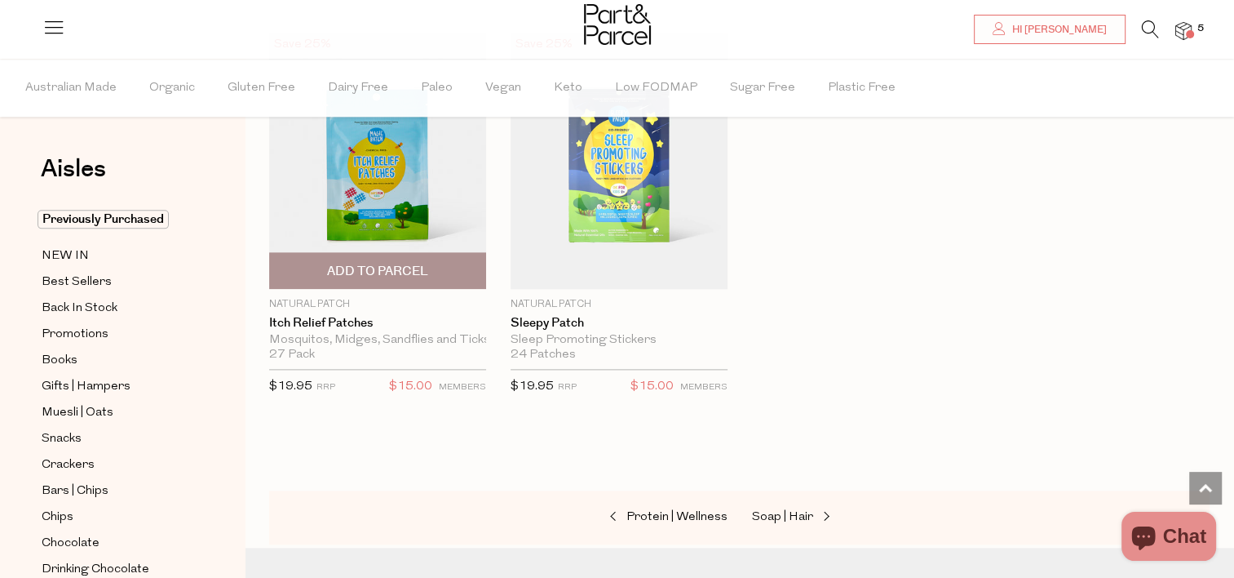
click at [423, 333] on div "Mosquitos, Midges, Sandflies and Ticks" at bounding box center [377, 340] width 217 height 15
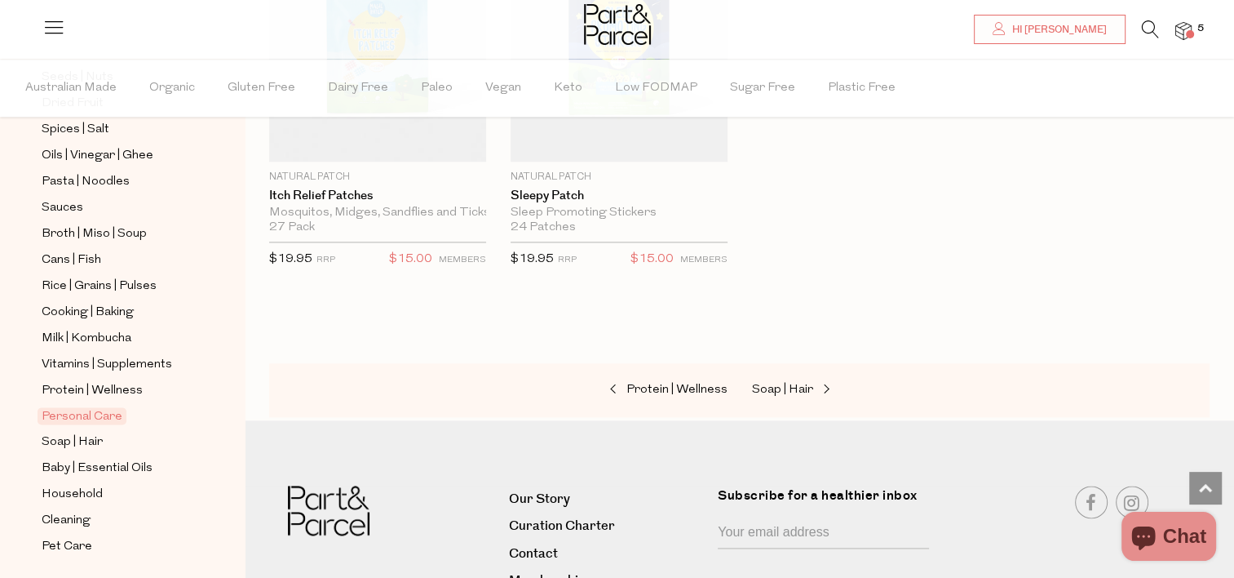
scroll to position [614, 0]
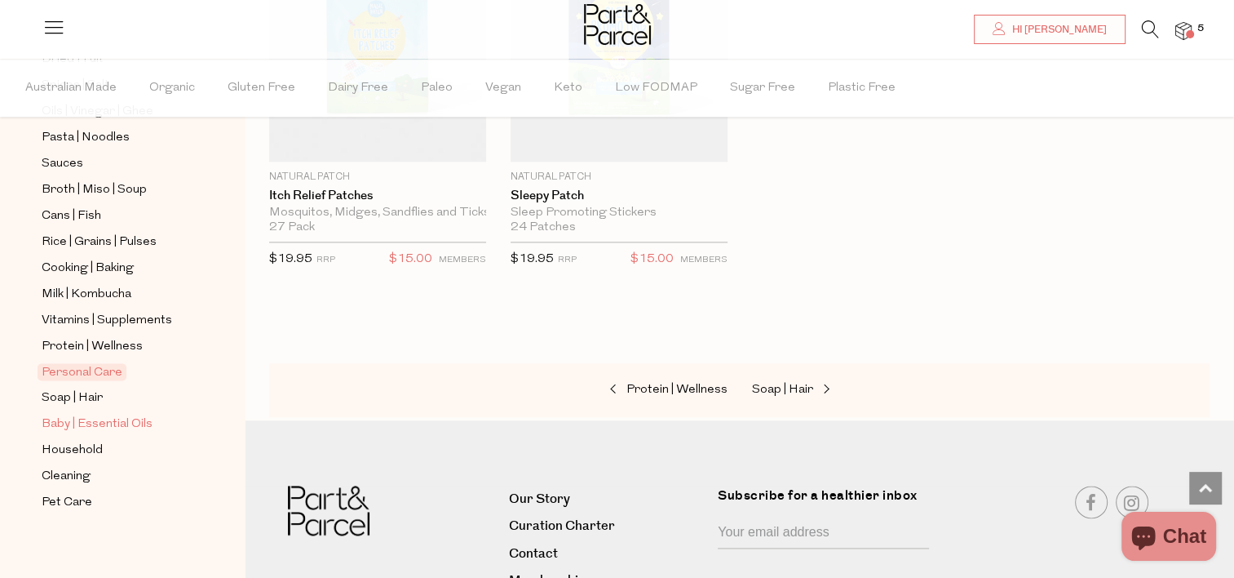
click at [95, 417] on span "Baby | Essential Oils" at bounding box center [97, 424] width 111 height 20
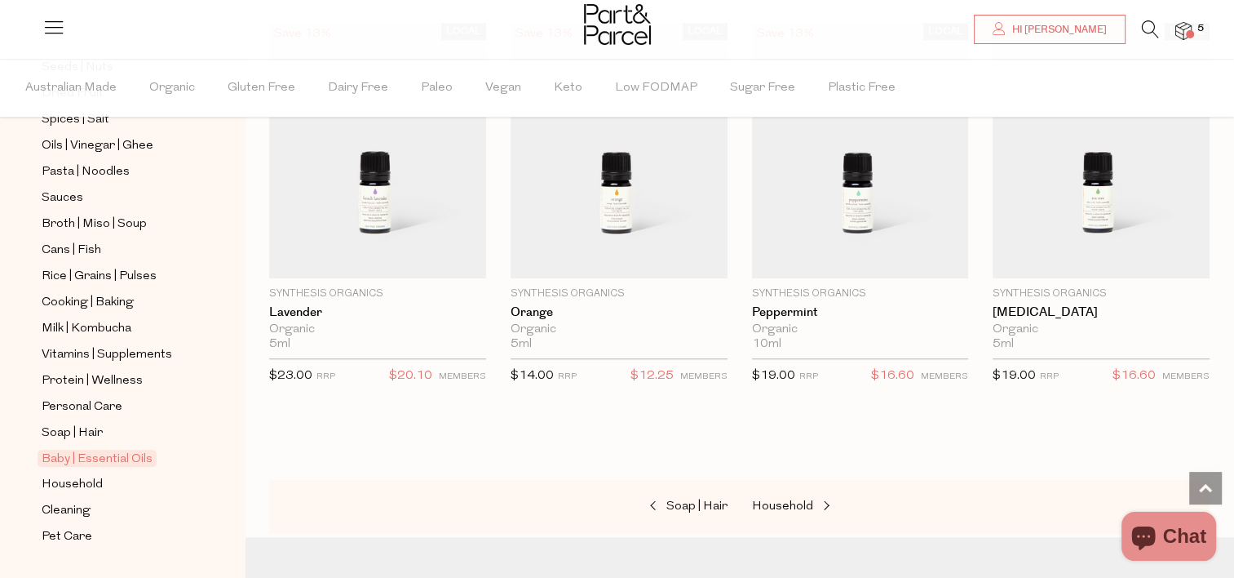
scroll to position [614, 0]
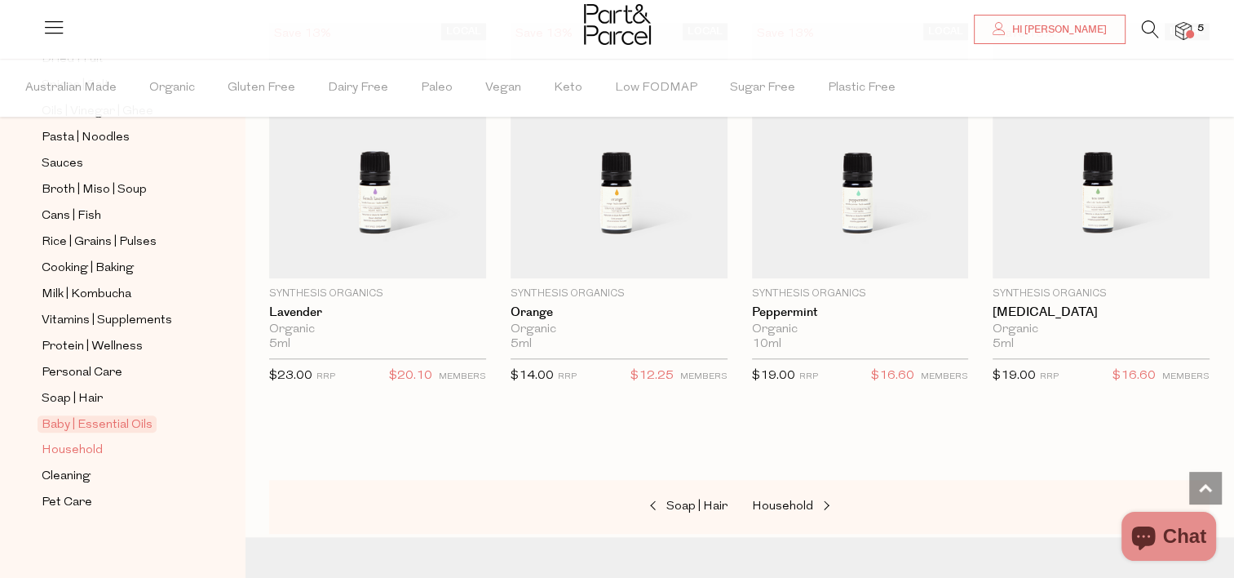
click at [115, 440] on link "Household" at bounding box center [116, 450] width 148 height 20
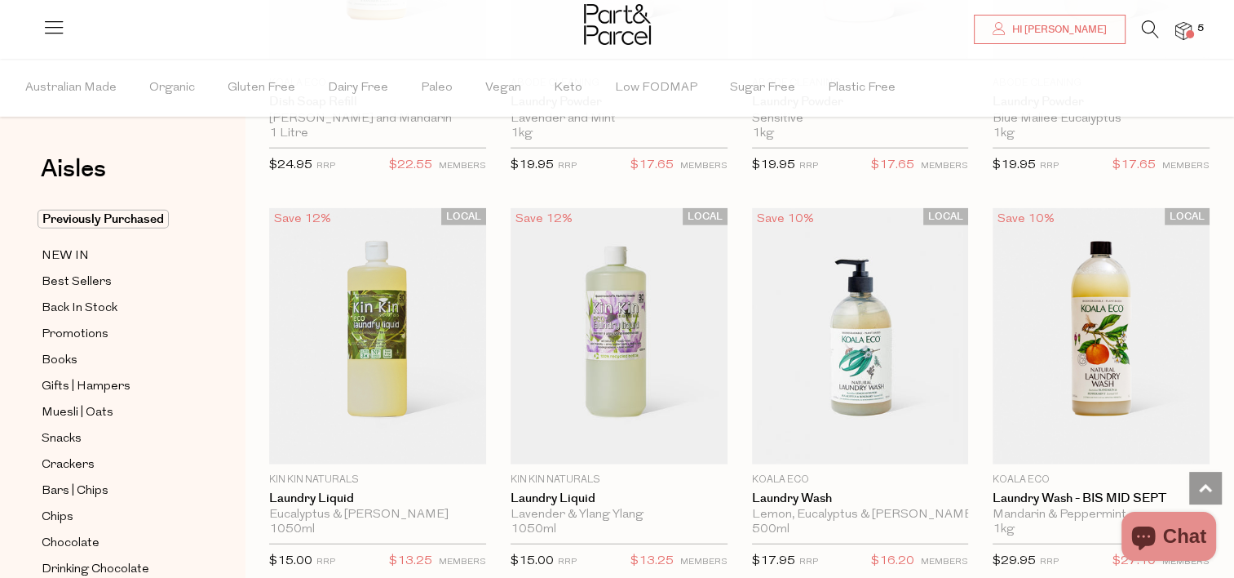
scroll to position [3983, 0]
